Goal: Communication & Community: Share content

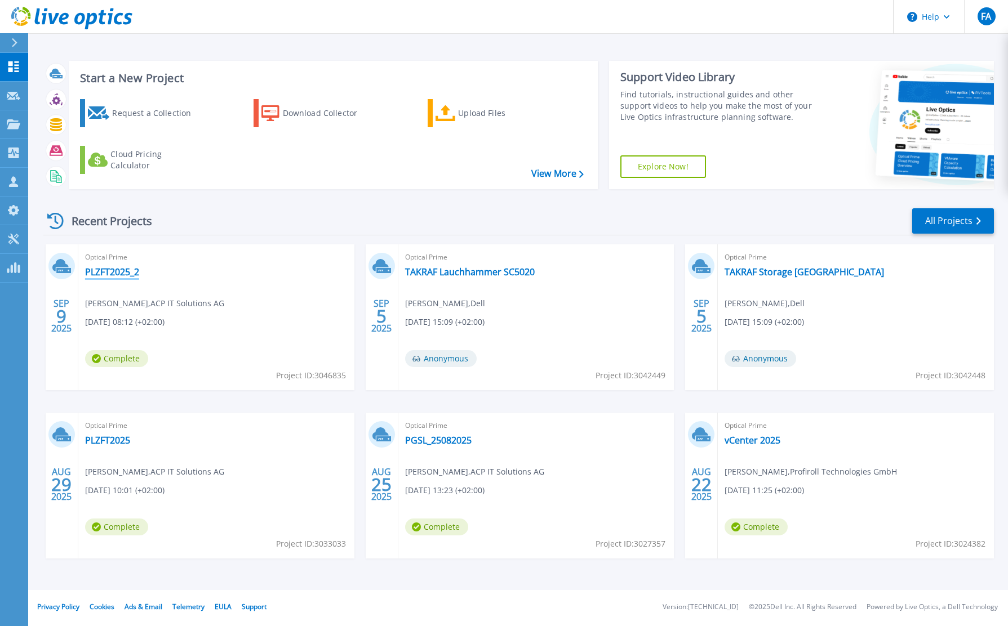
click at [136, 273] on link "PLZFT2025_2" at bounding box center [112, 271] width 54 height 11
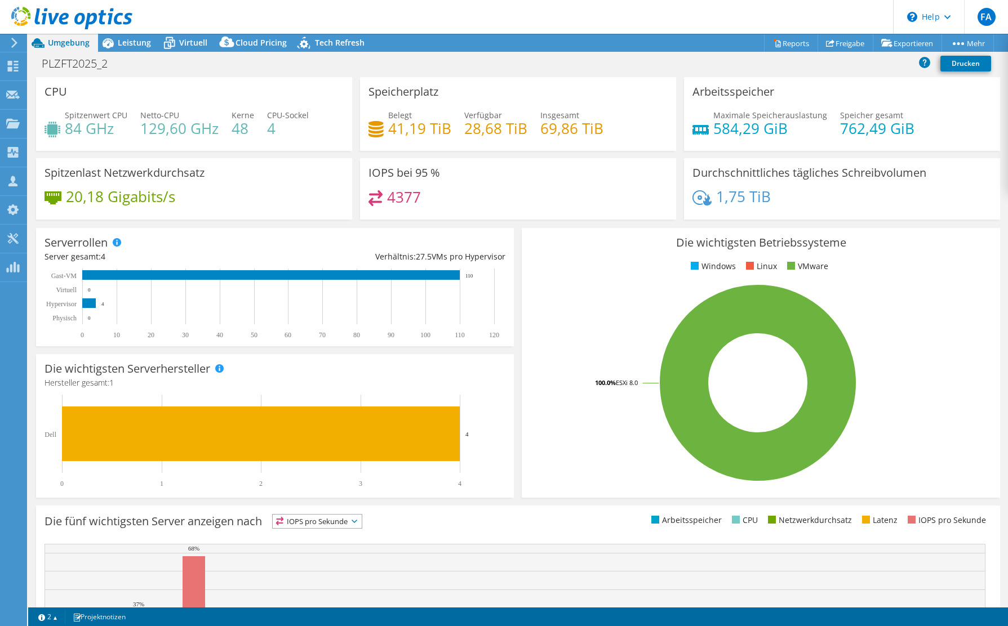
select select "USD"
click at [838, 46] on link "Freigabe" at bounding box center [845, 42] width 56 height 17
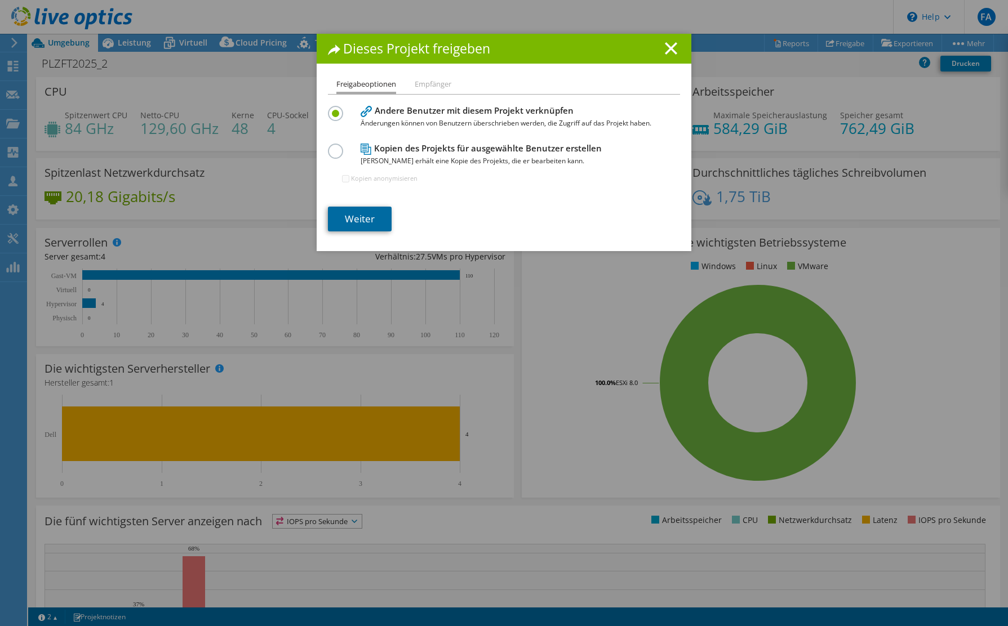
click at [363, 219] on link "Weiter" at bounding box center [360, 219] width 64 height 25
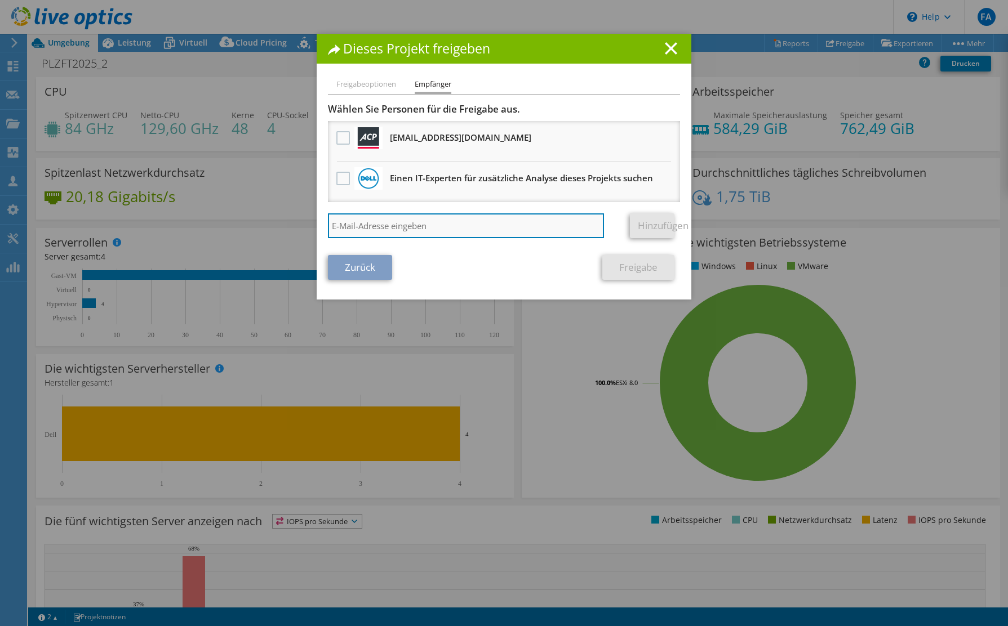
click at [412, 216] on input "search" at bounding box center [466, 226] width 276 height 25
type input "[PERSON_NAME][EMAIL_ADDRESS][DOMAIN_NAME]"
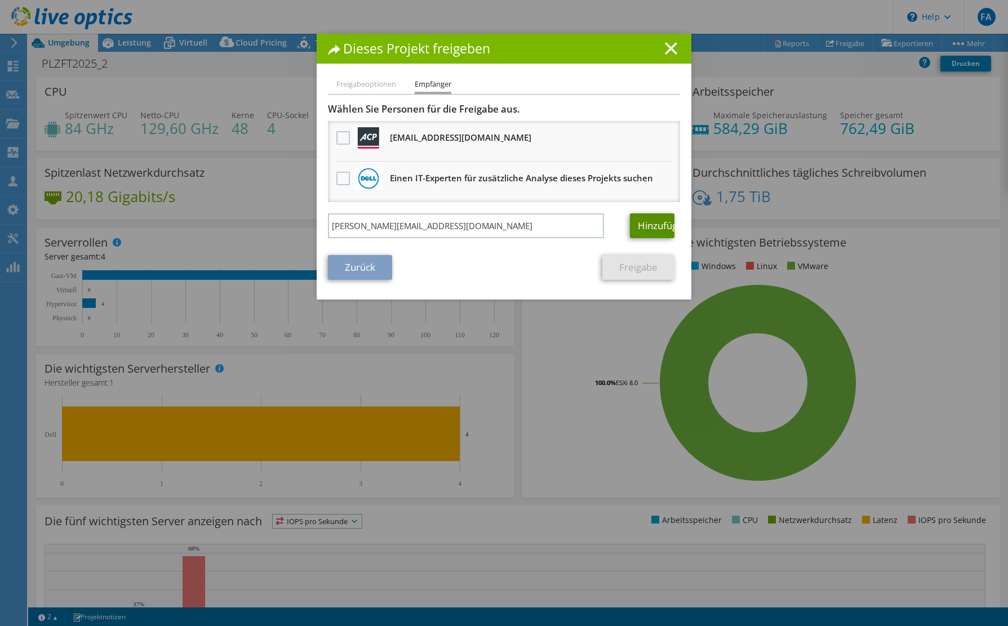
click at [643, 228] on link "Hinzufügen" at bounding box center [652, 226] width 45 height 25
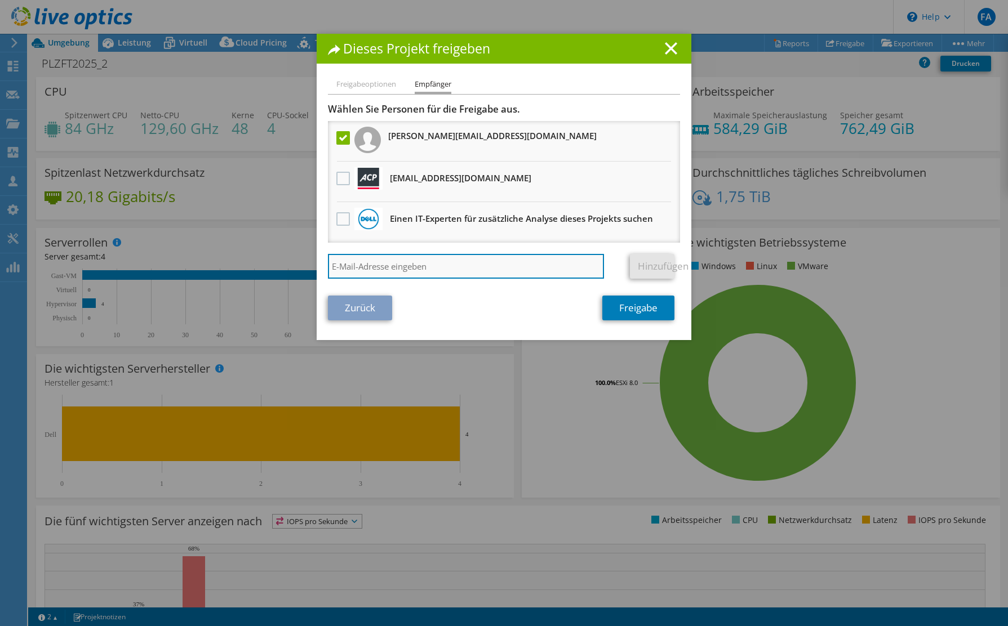
click at [363, 265] on input "search" at bounding box center [466, 266] width 276 height 25
type input "[PERSON_NAME][EMAIL_ADDRESS][DOMAIN_NAME]"
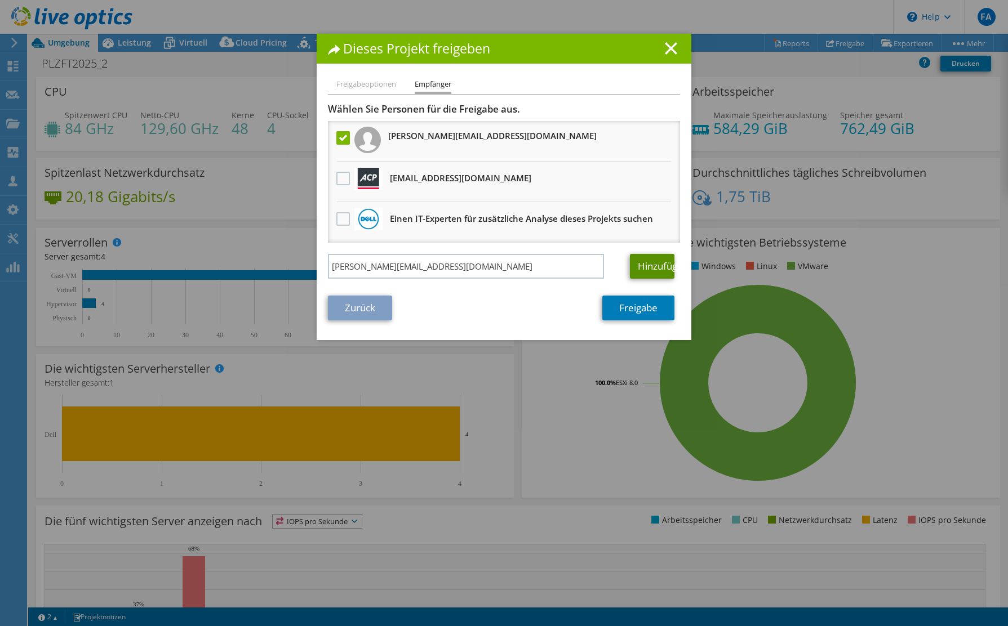
click at [634, 266] on link "Hinzufügen" at bounding box center [652, 266] width 45 height 25
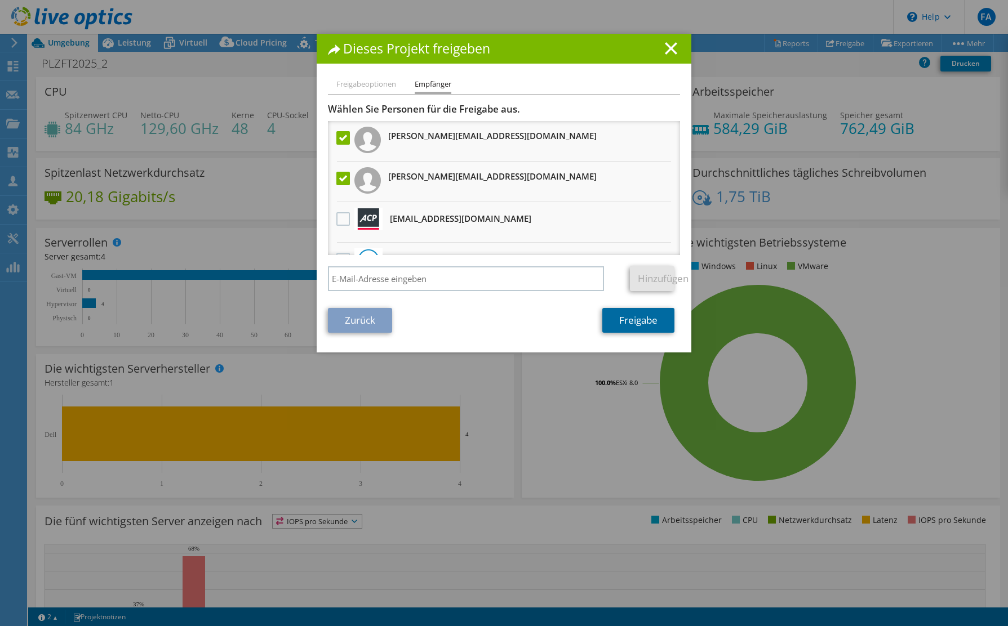
click at [639, 315] on link "Freigabe" at bounding box center [638, 320] width 72 height 25
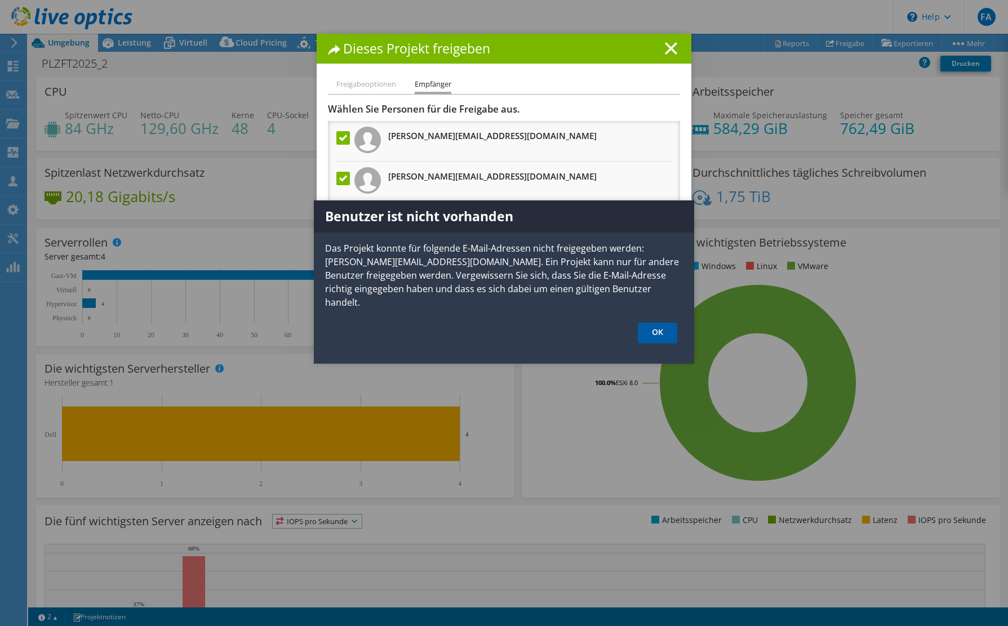
click at [663, 324] on link "OK" at bounding box center [657, 333] width 39 height 21
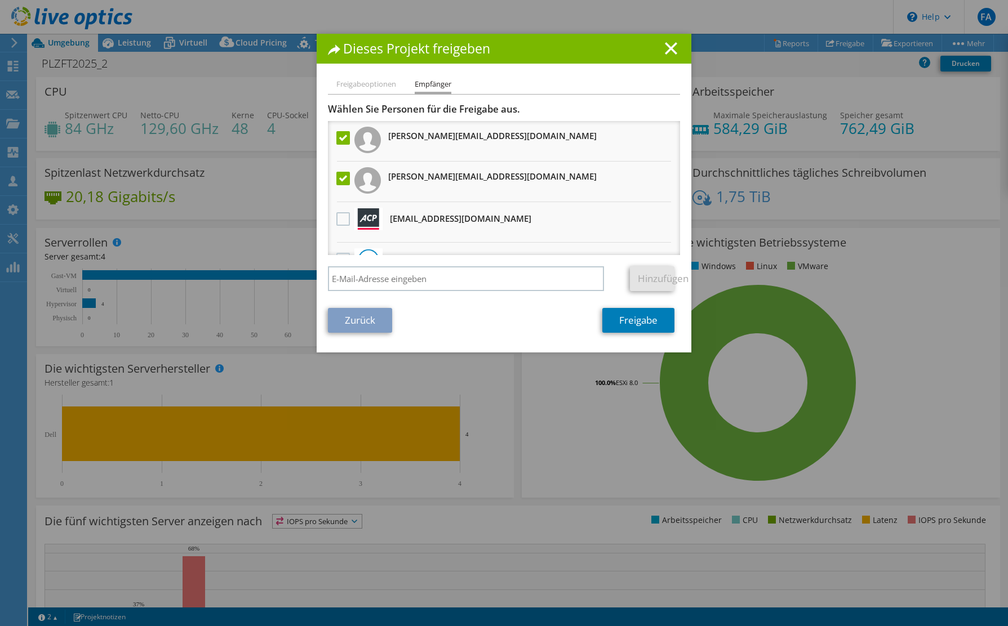
click at [344, 139] on label at bounding box center [344, 138] width 16 height 14
click at [0, 0] on input "checkbox" at bounding box center [0, 0] width 0 height 0
click at [617, 319] on link "Freigabe" at bounding box center [638, 320] width 72 height 25
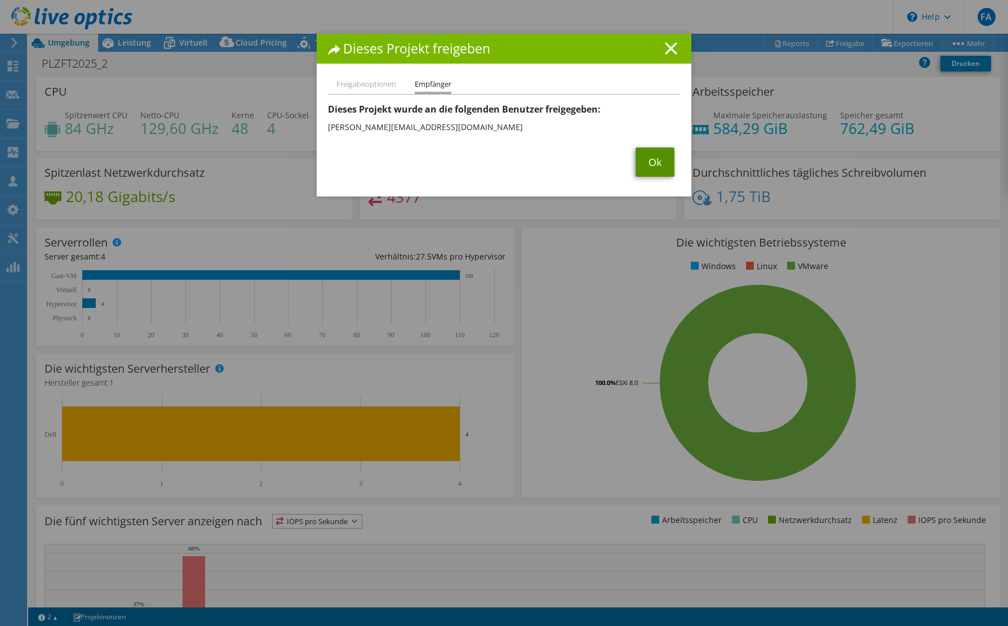
click at [642, 162] on link "Ok" at bounding box center [654, 162] width 39 height 29
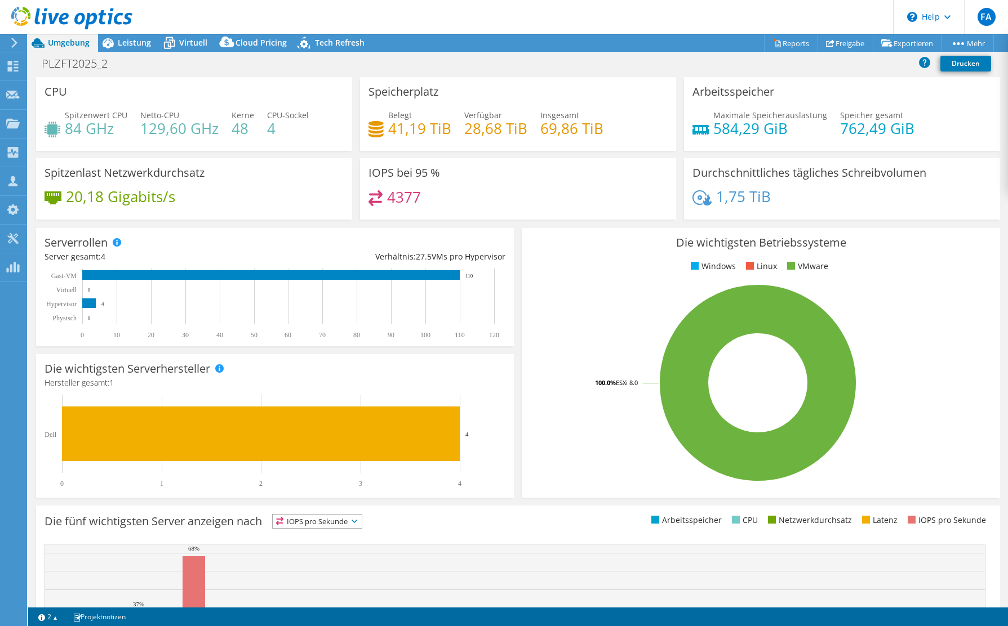
click at [681, 155] on div "Arbeitsspeicher Maximale Speicherauslastung 584,29 [PERSON_NAME] gesamt 762,49 …" at bounding box center [842, 117] width 324 height 81
